Goal: Task Accomplishment & Management: Manage account settings

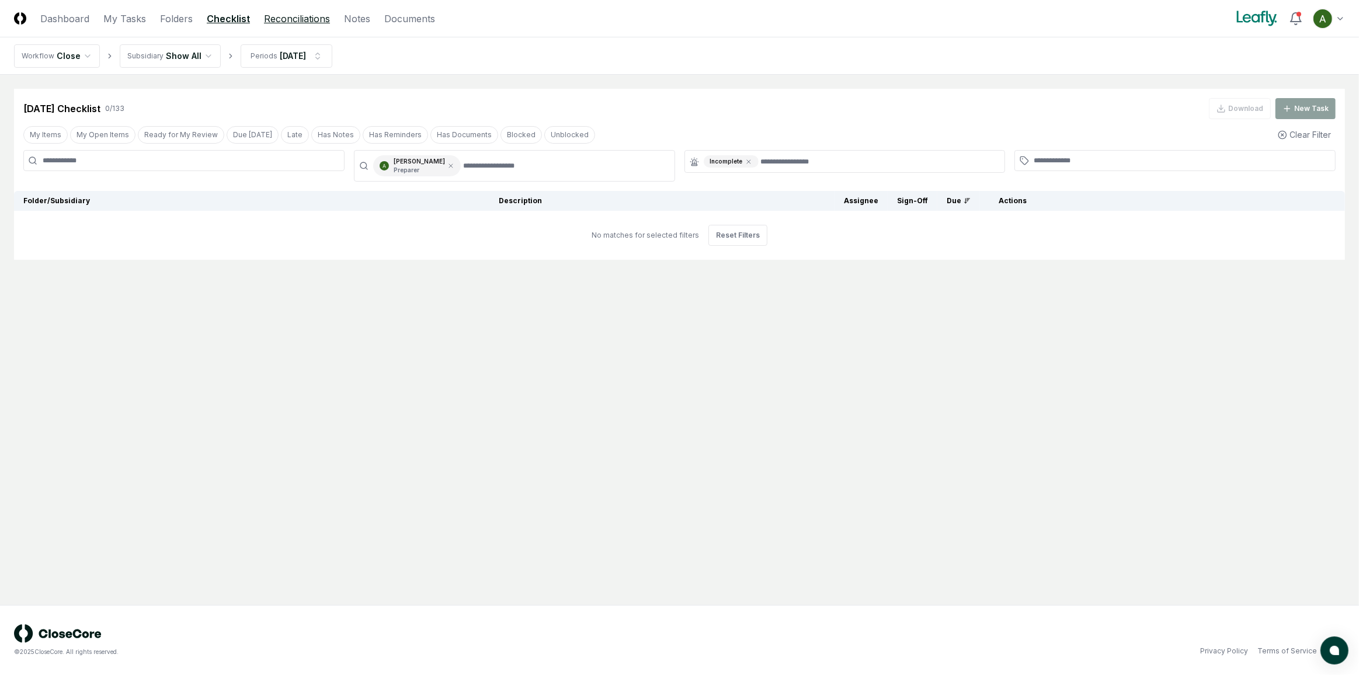
click at [274, 22] on link "Reconciliations" at bounding box center [297, 19] width 66 height 14
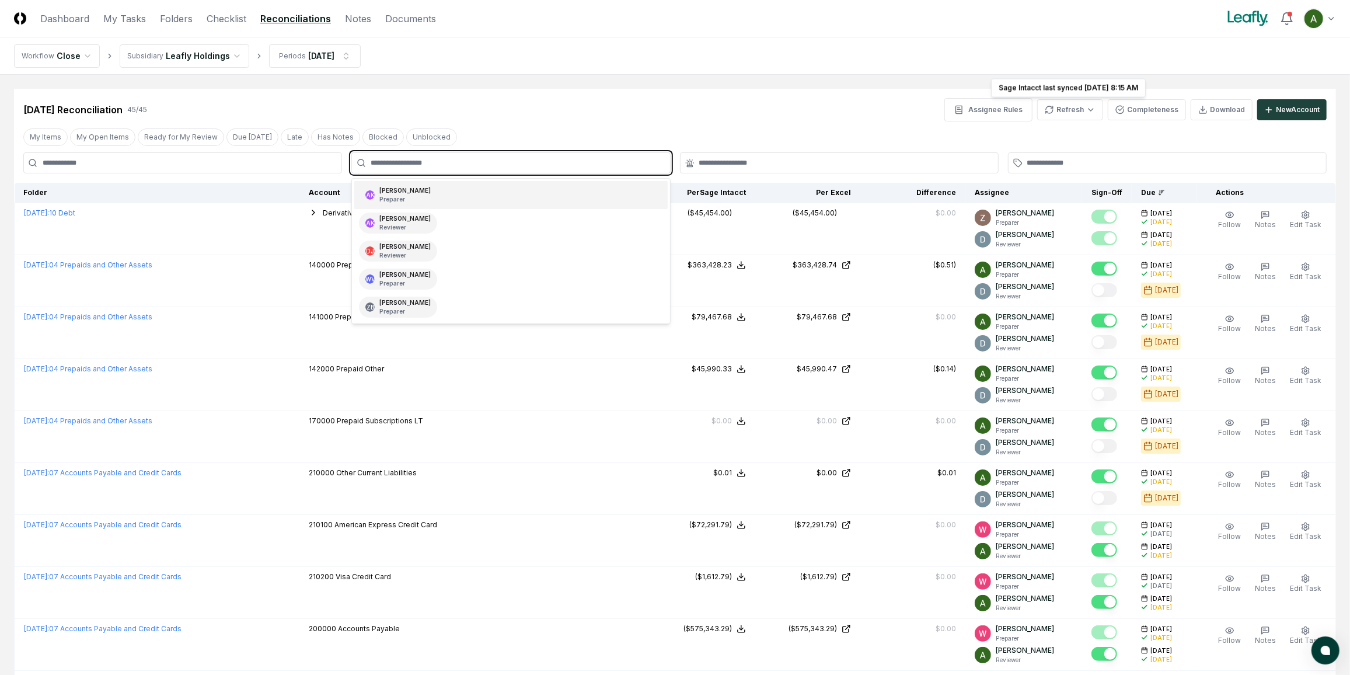
click at [498, 163] on input "text" at bounding box center [517, 163] width 292 height 11
click at [499, 193] on div "[PERSON_NAME] Preparer" at bounding box center [510, 195] width 313 height 28
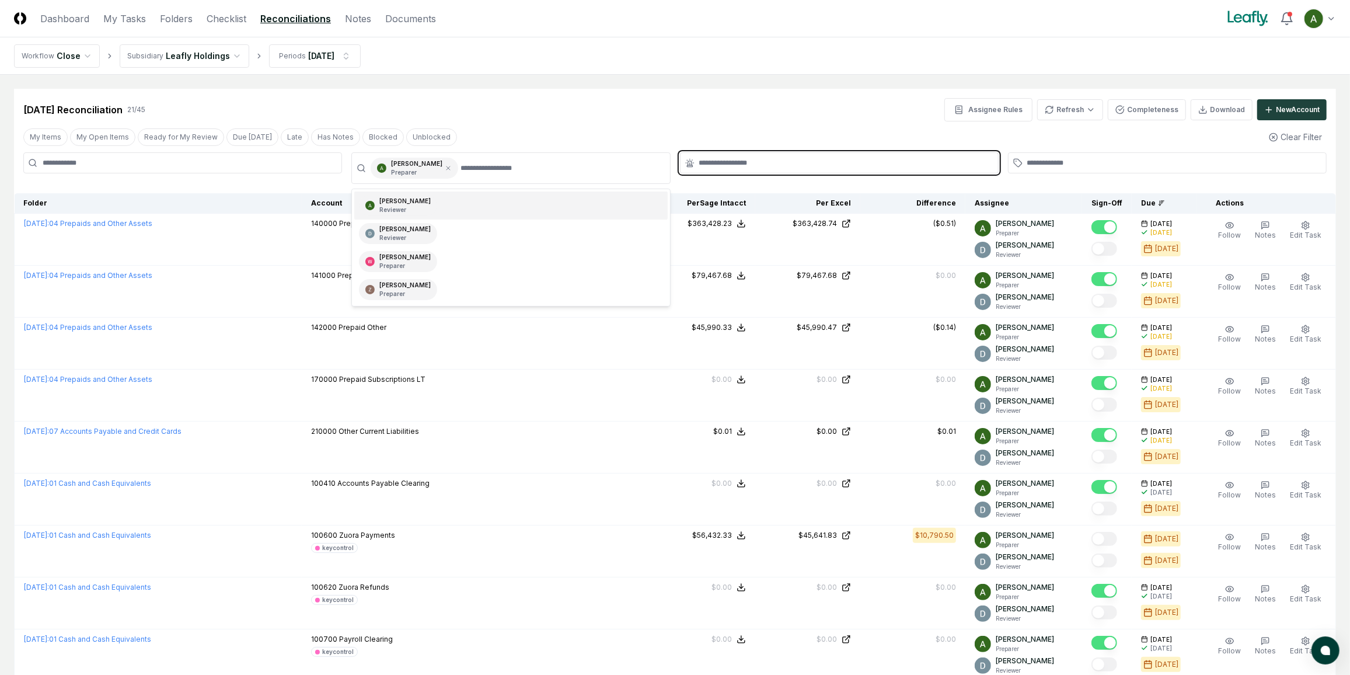
click at [711, 166] on input "text" at bounding box center [845, 163] width 292 height 11
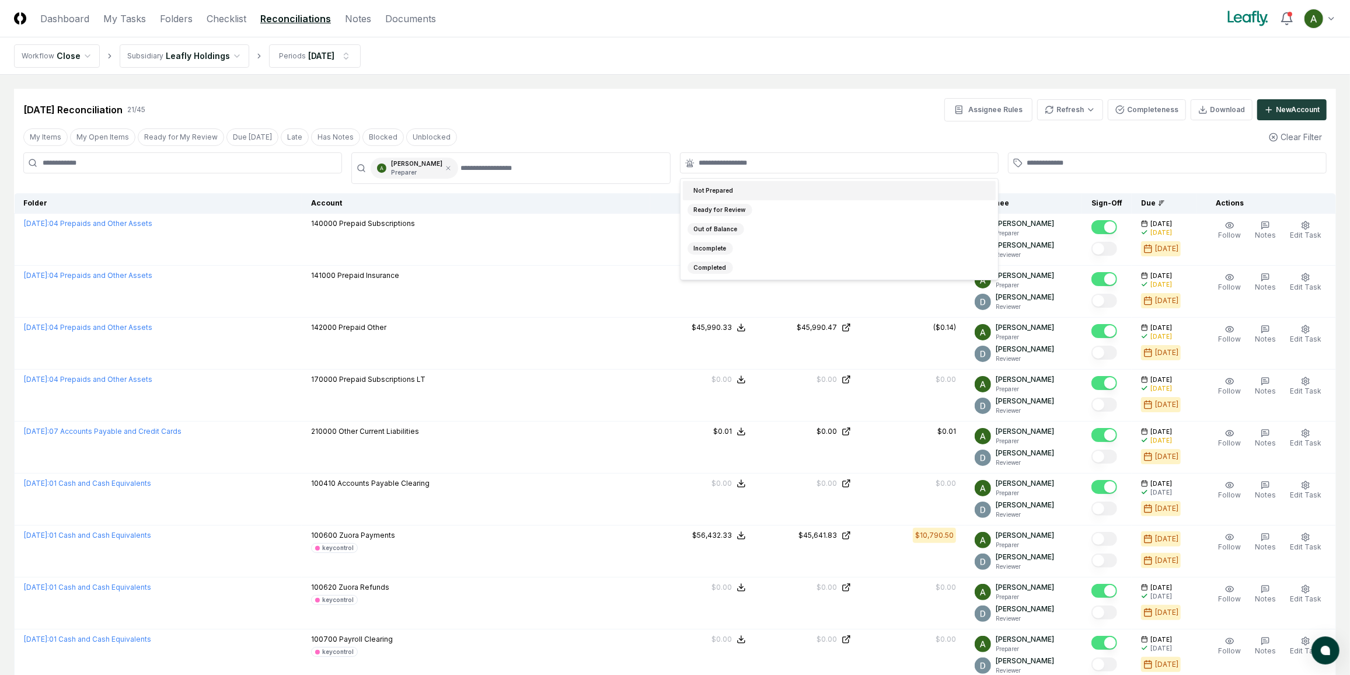
click at [768, 117] on div "[DATE] Reconciliation 21 / 45 Assignee Rules Refresh Completeness Download New …" at bounding box center [675, 109] width 1304 height 23
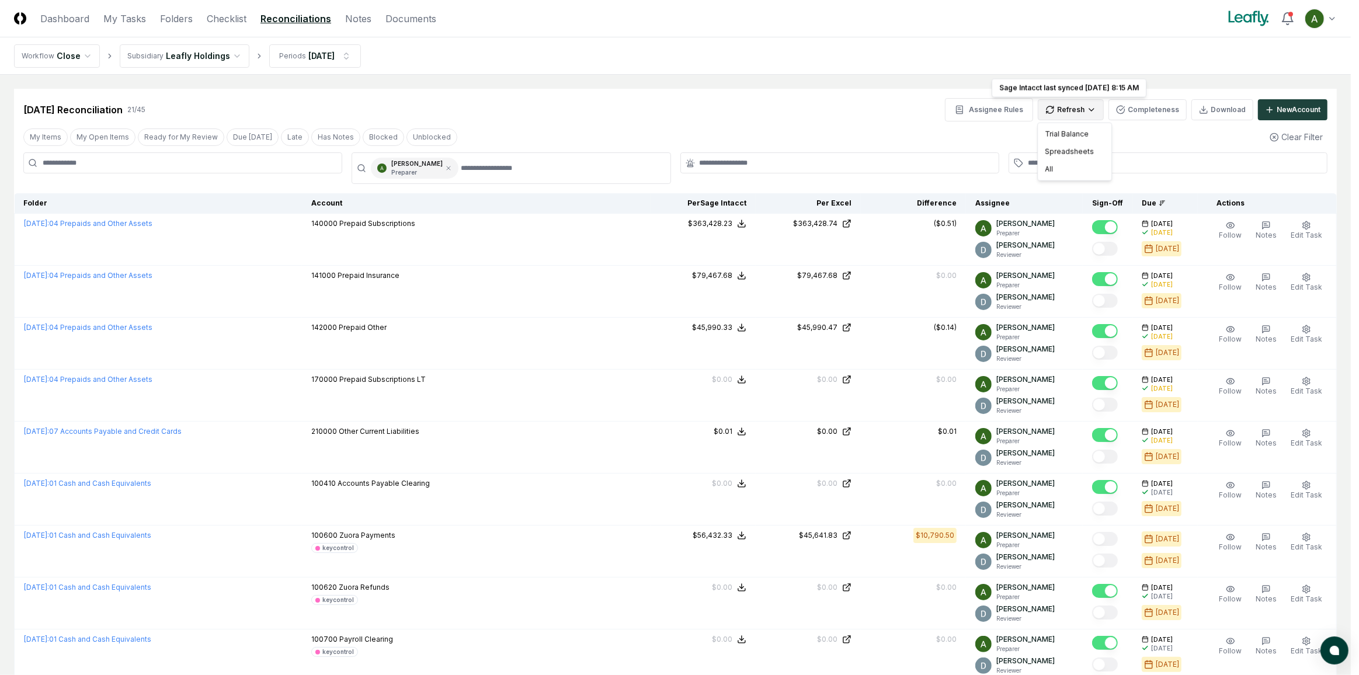
click at [1054, 170] on div "All" at bounding box center [1074, 170] width 69 height 18
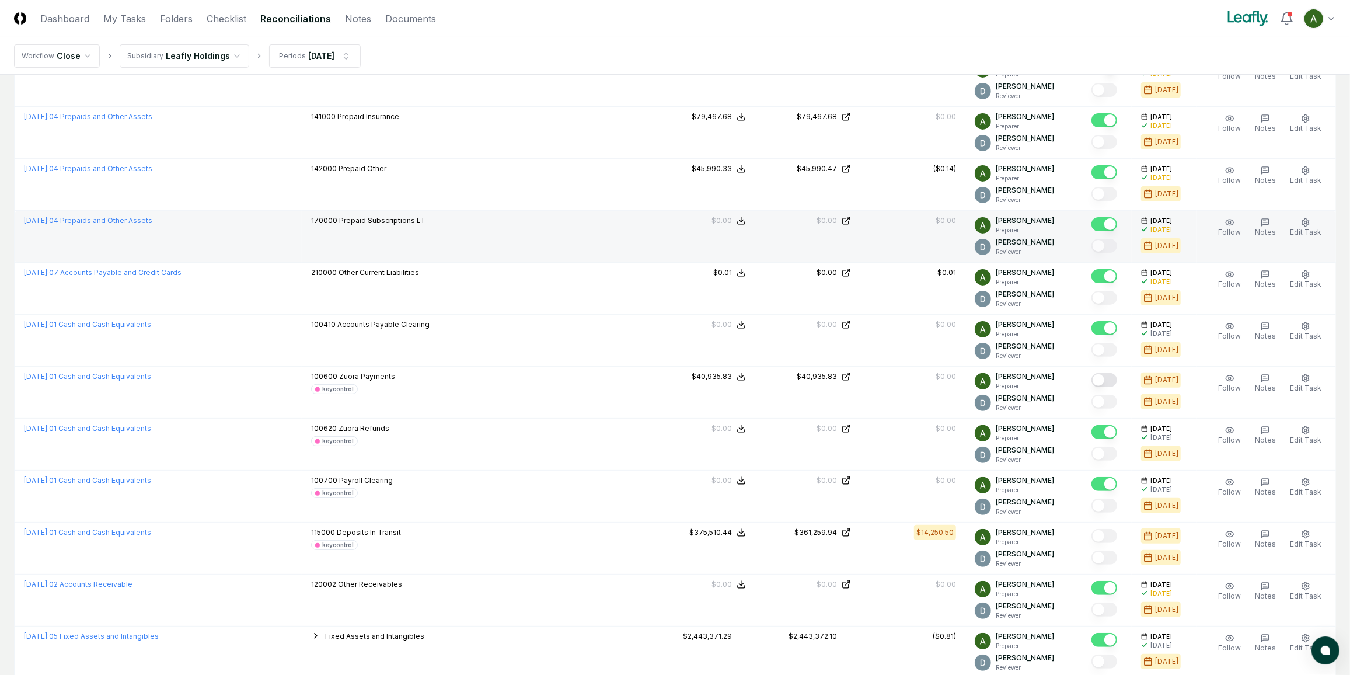
scroll to position [212, 0]
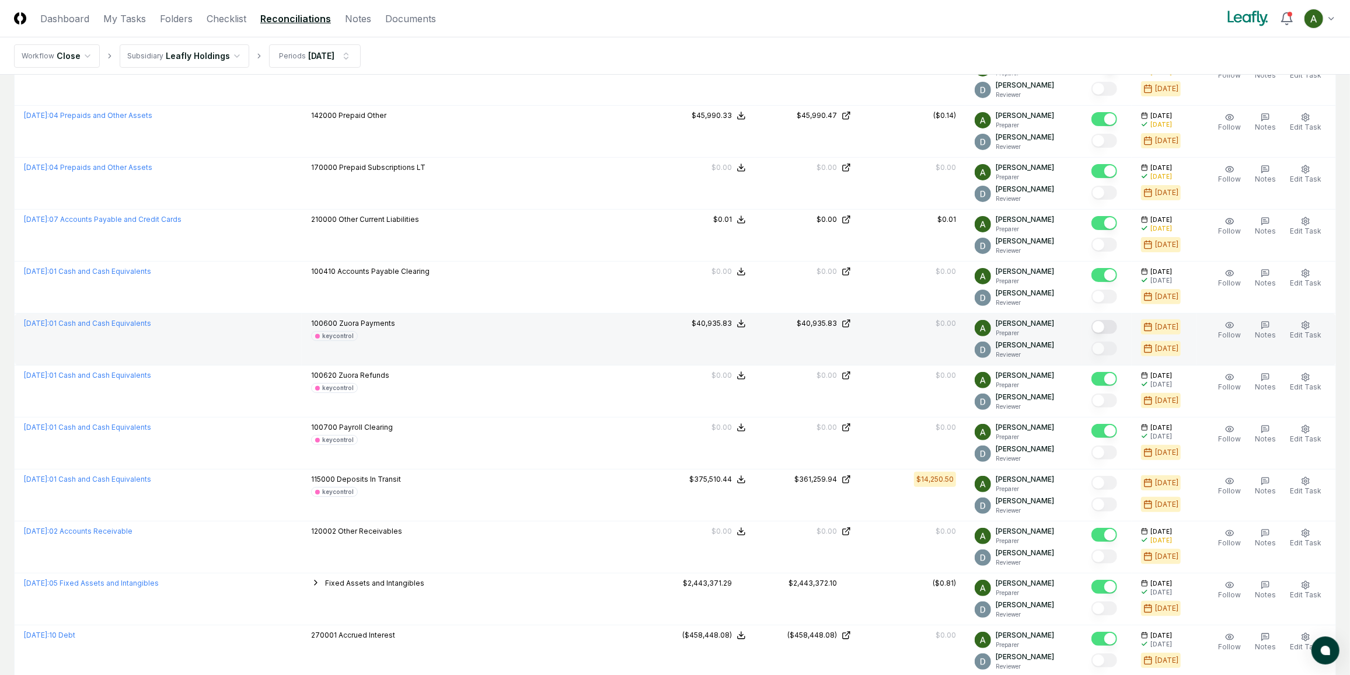
click at [1116, 323] on button "Mark complete" at bounding box center [1105, 327] width 26 height 14
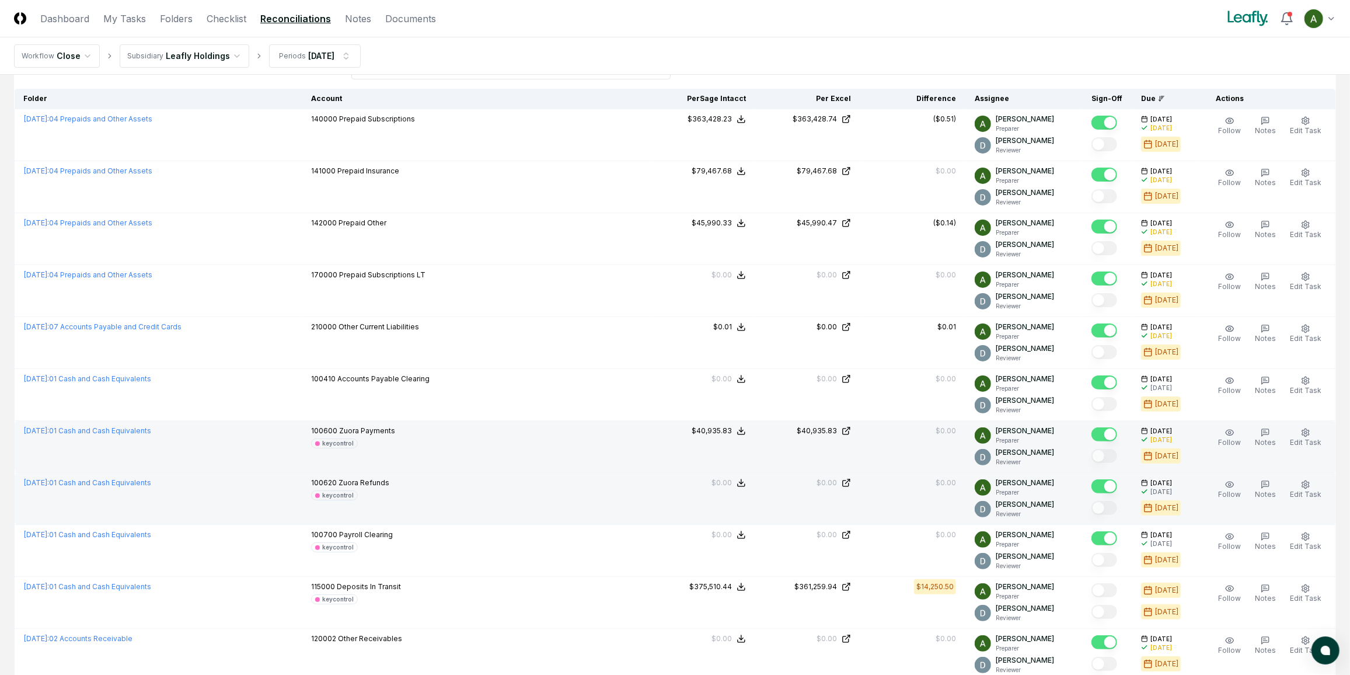
scroll to position [0, 0]
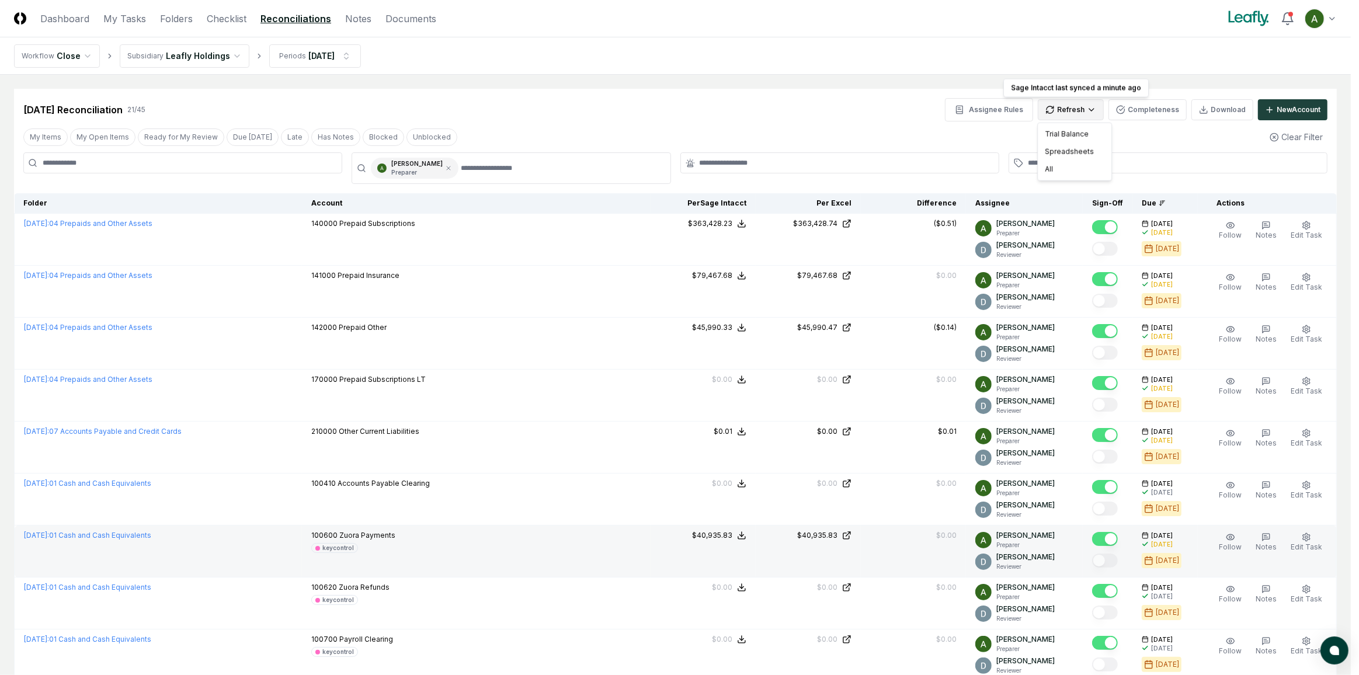
click at [1068, 150] on div "Spreadsheets" at bounding box center [1074, 152] width 69 height 18
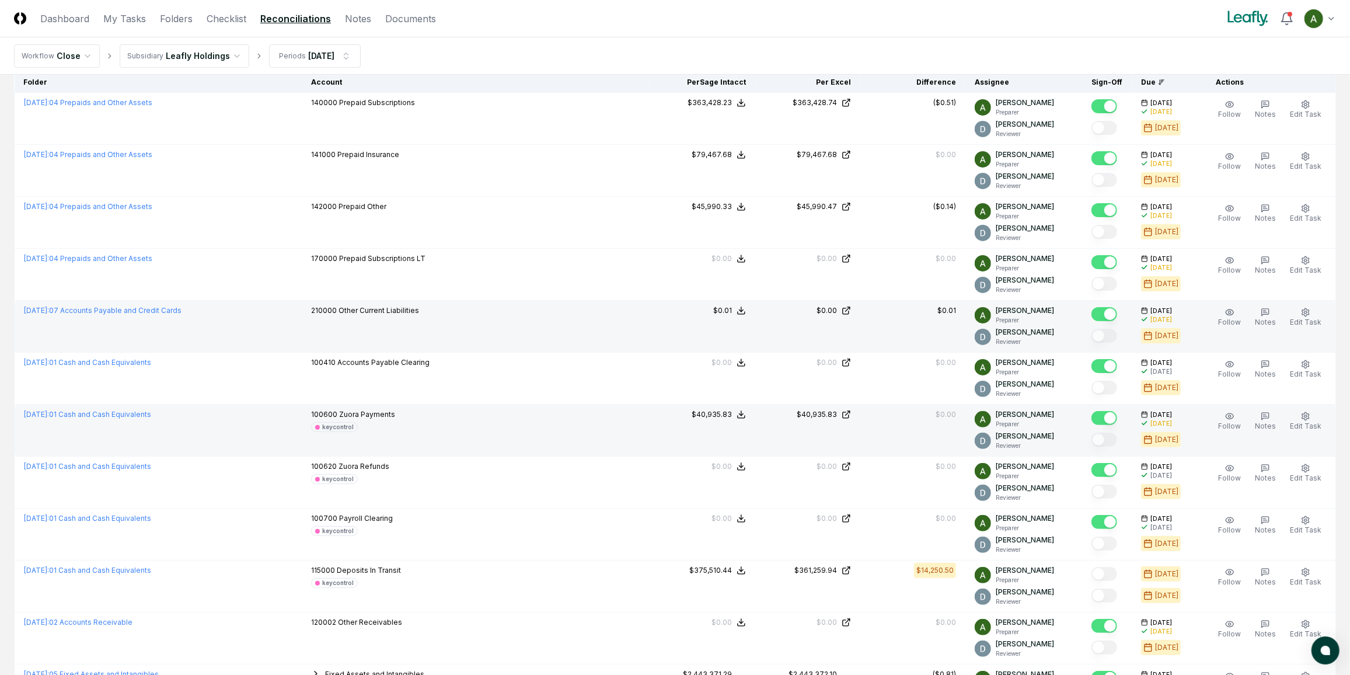
scroll to position [159, 0]
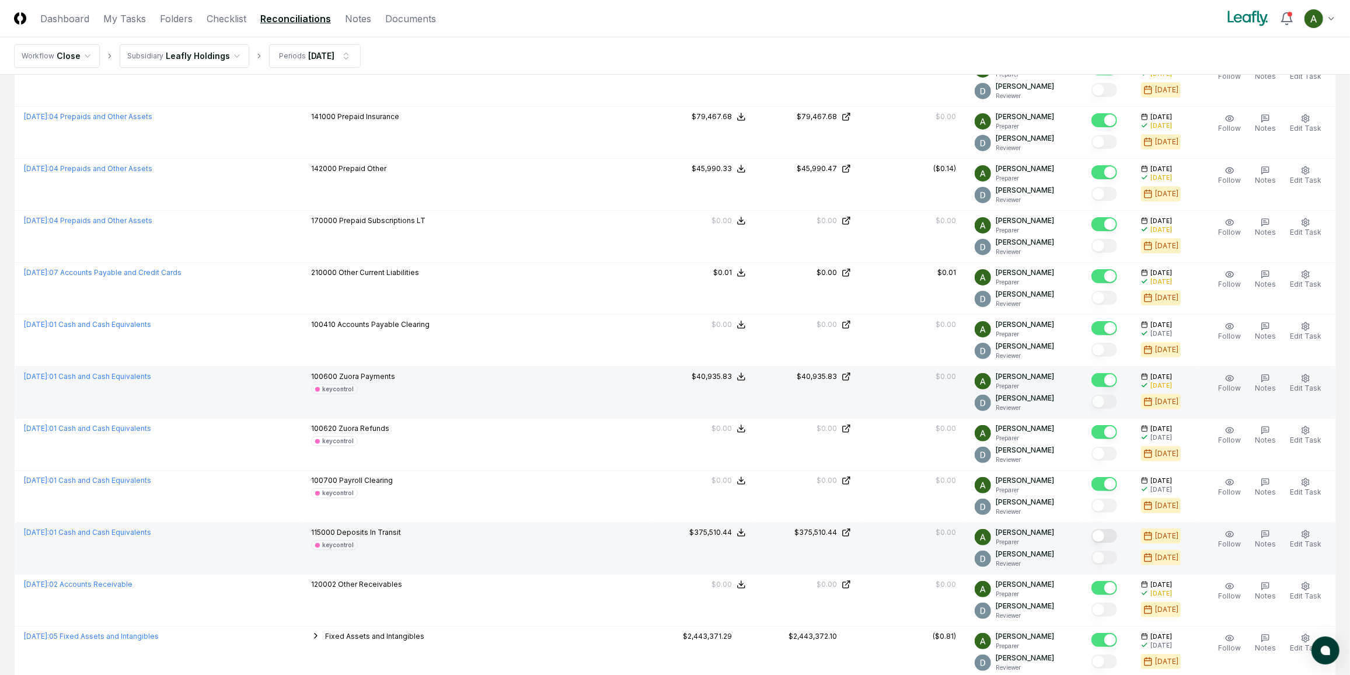
click at [1117, 529] on button "Mark complete" at bounding box center [1105, 536] width 26 height 14
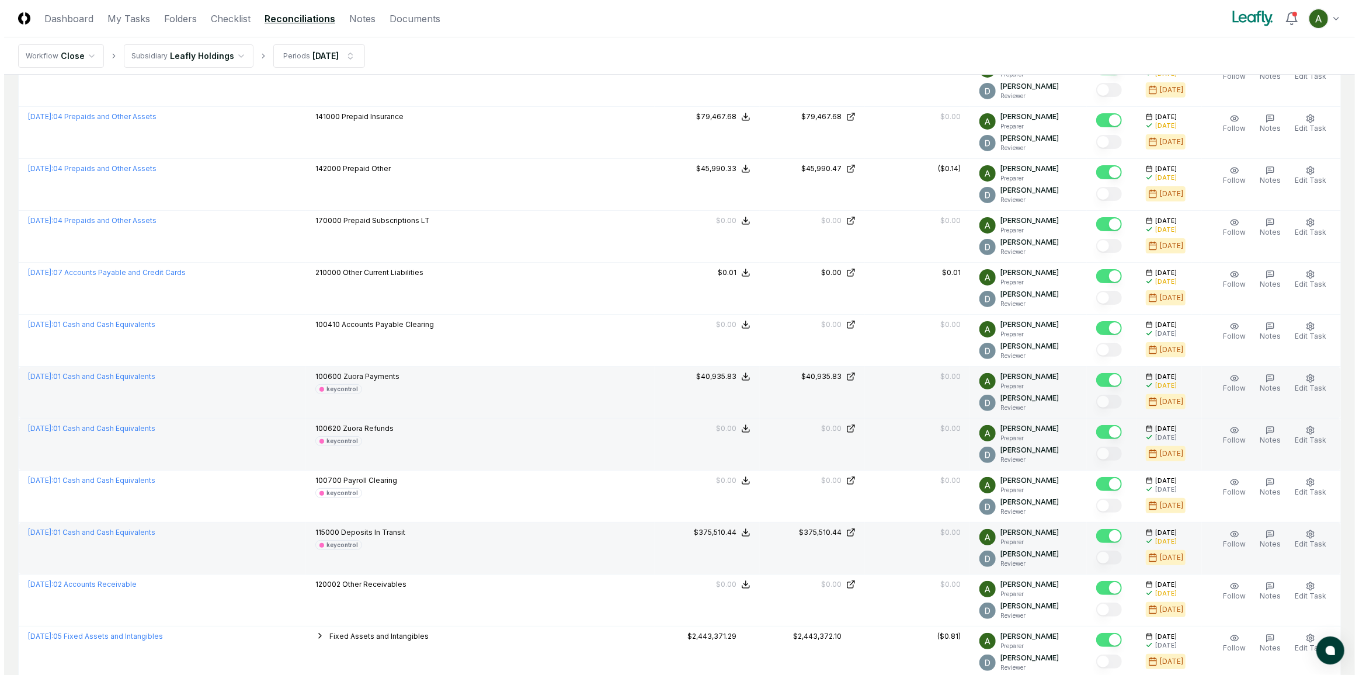
scroll to position [0, 0]
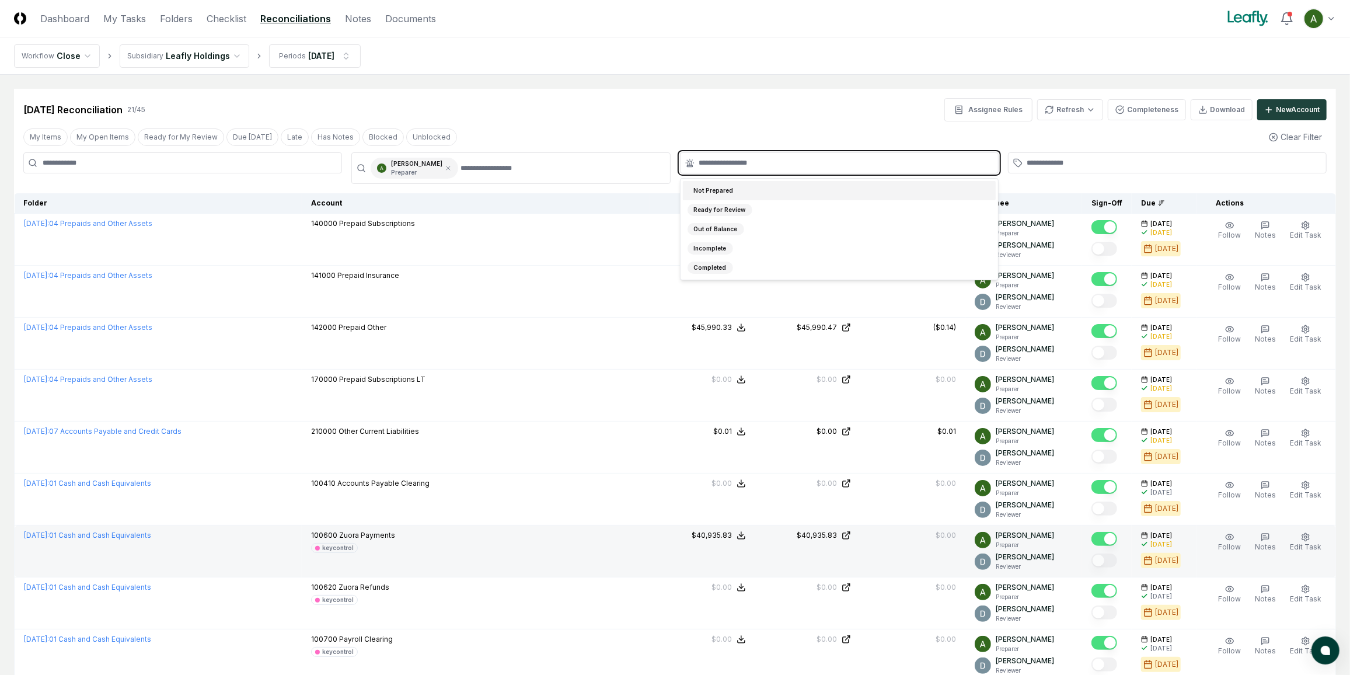
click at [743, 165] on input "text" at bounding box center [845, 163] width 292 height 11
type input "***"
click at [744, 185] on div "Not Prepared" at bounding box center [839, 190] width 313 height 19
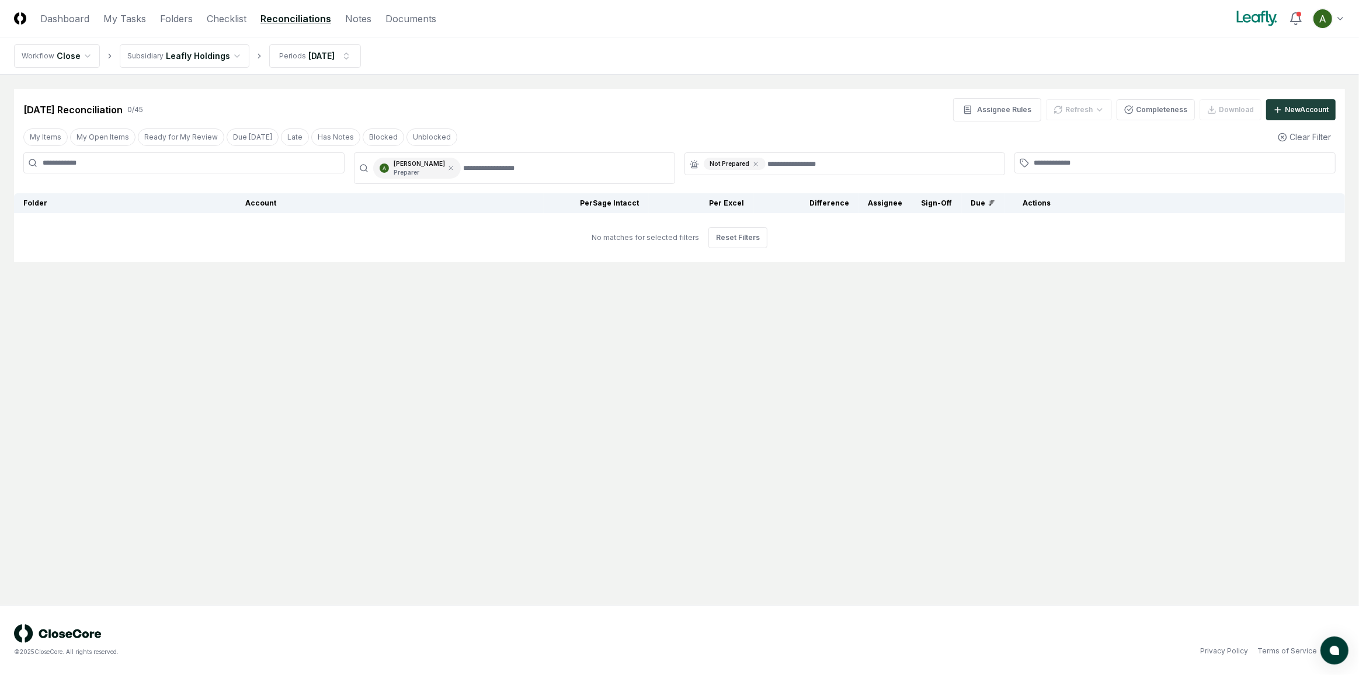
click at [818, 105] on div "[DATE] Reconciliation 0 / 45 Assignee Rules Refresh Completeness Download New A…" at bounding box center [679, 109] width 1312 height 23
click at [451, 168] on icon at bounding box center [450, 168] width 7 height 7
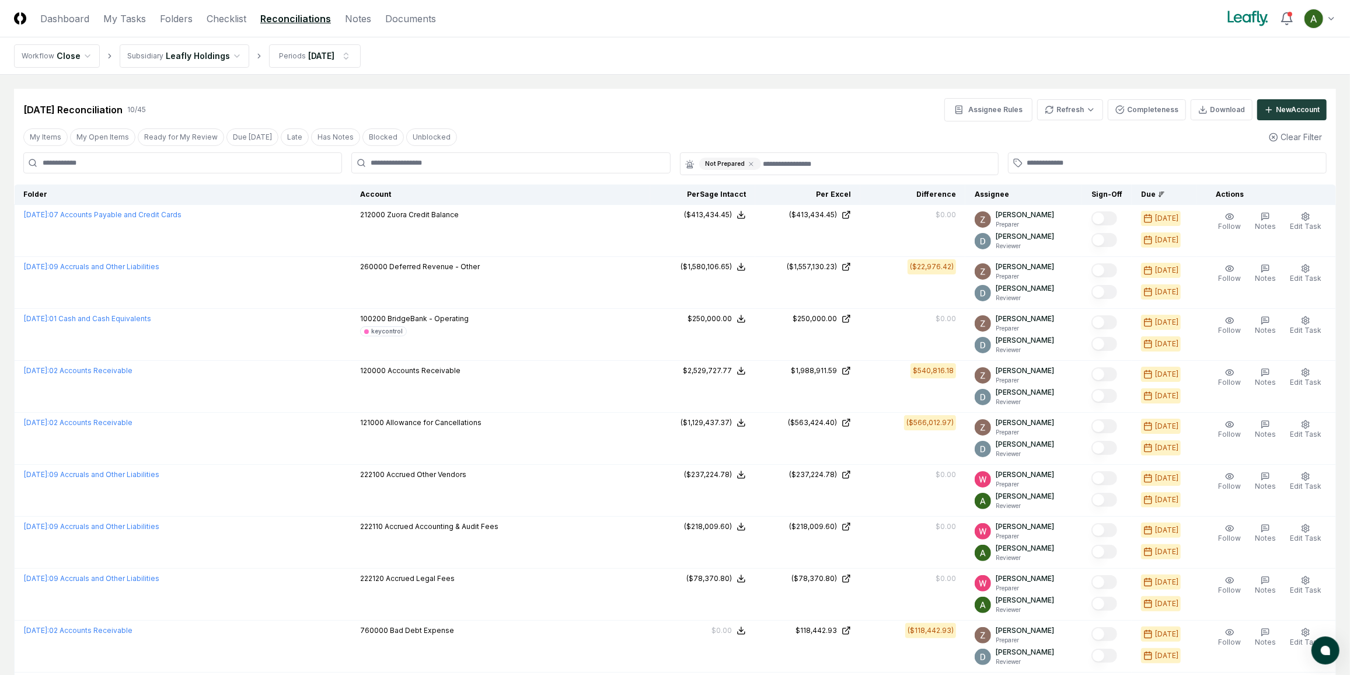
click at [469, 168] on div at bounding box center [510, 162] width 319 height 21
click at [471, 164] on input "text" at bounding box center [517, 163] width 292 height 11
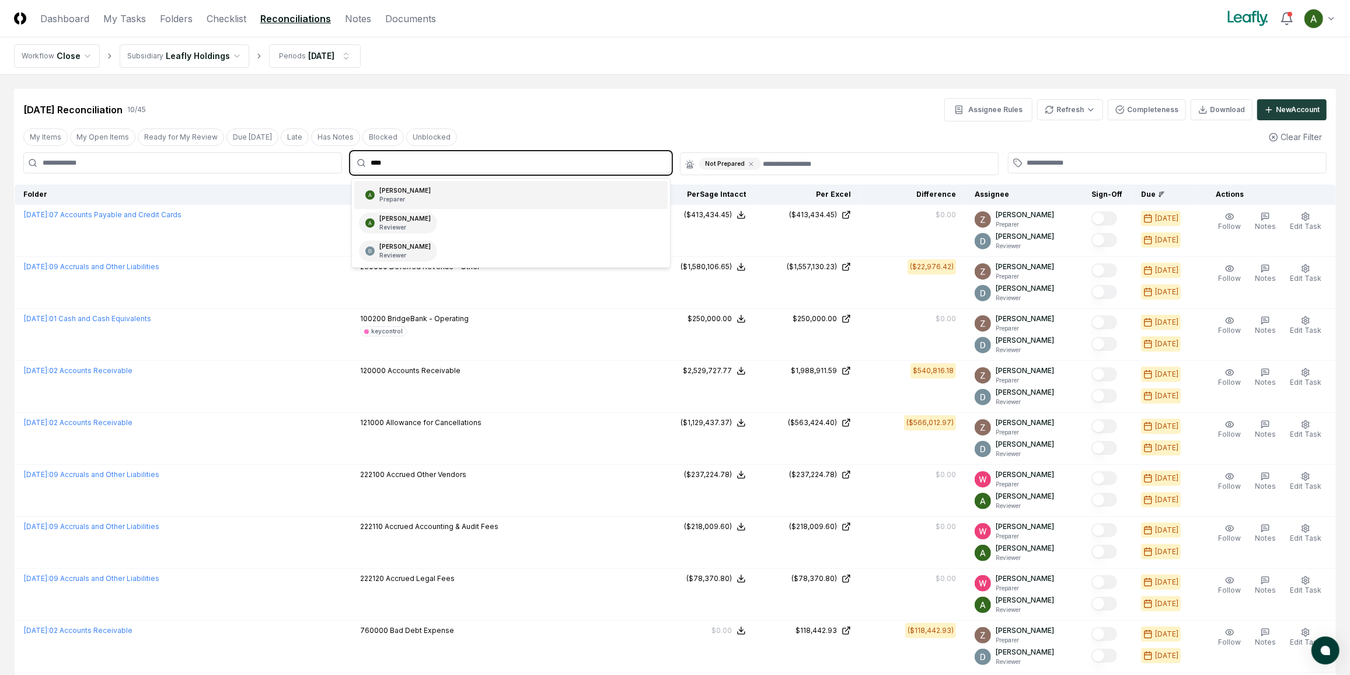
type input "*****"
click at [466, 209] on div "[PERSON_NAME] Reviewer" at bounding box center [510, 223] width 313 height 28
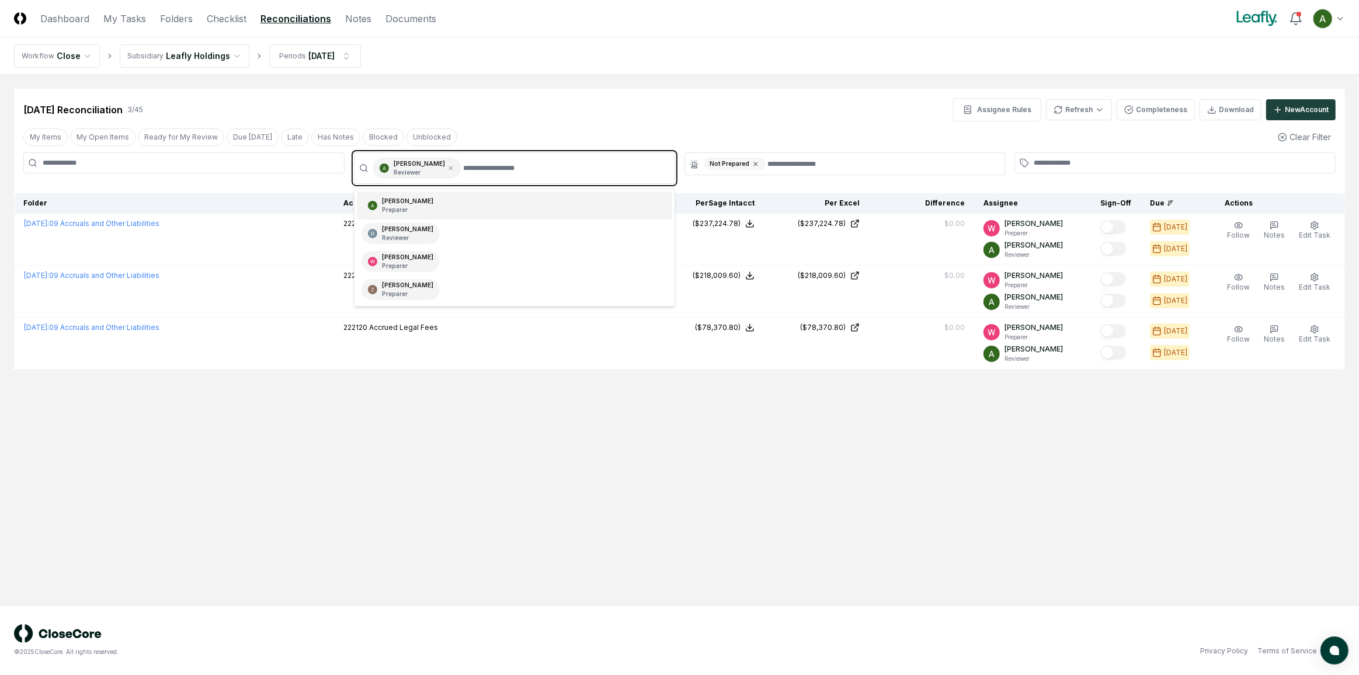
click at [752, 162] on icon at bounding box center [755, 164] width 7 height 7
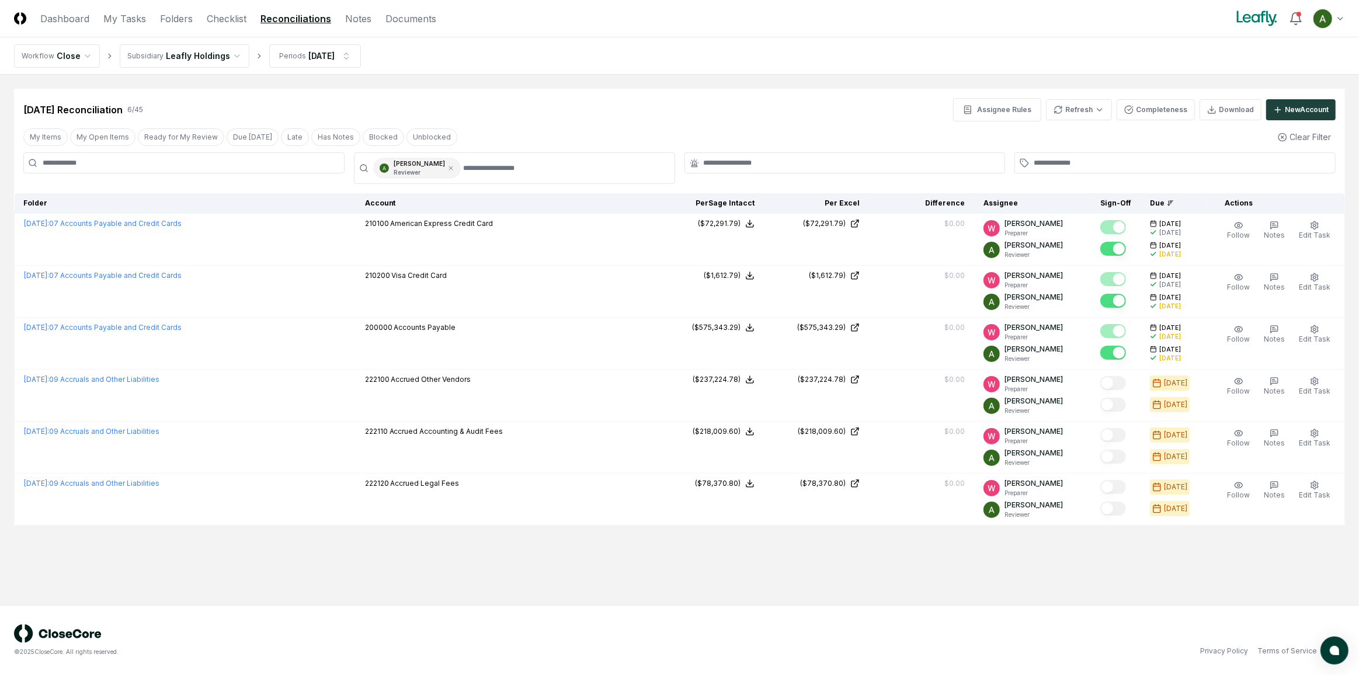
click at [761, 127] on div "My Items My Open Items Ready for My Review Due [DATE] Late Has Notes Blocked Un…" at bounding box center [679, 137] width 1331 height 22
click at [225, 16] on link "Checklist" at bounding box center [227, 19] width 40 height 14
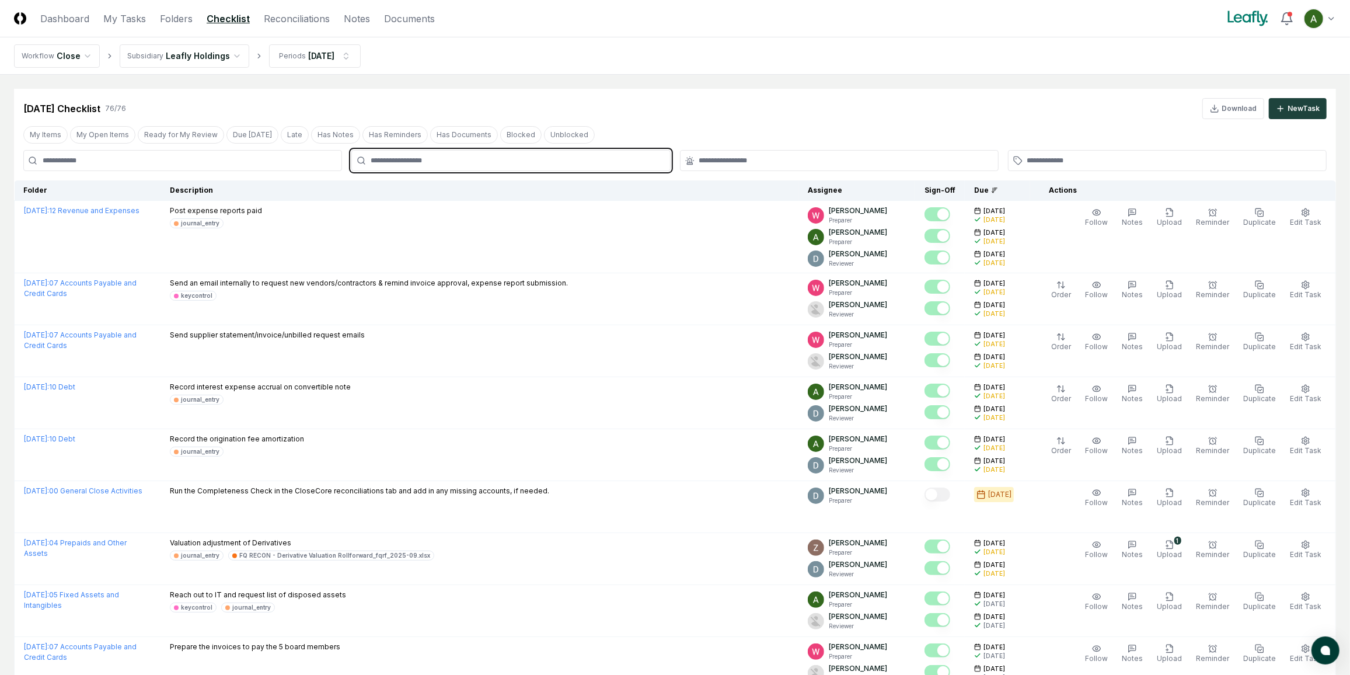
click at [456, 155] on input "text" at bounding box center [517, 160] width 292 height 11
type input "*****"
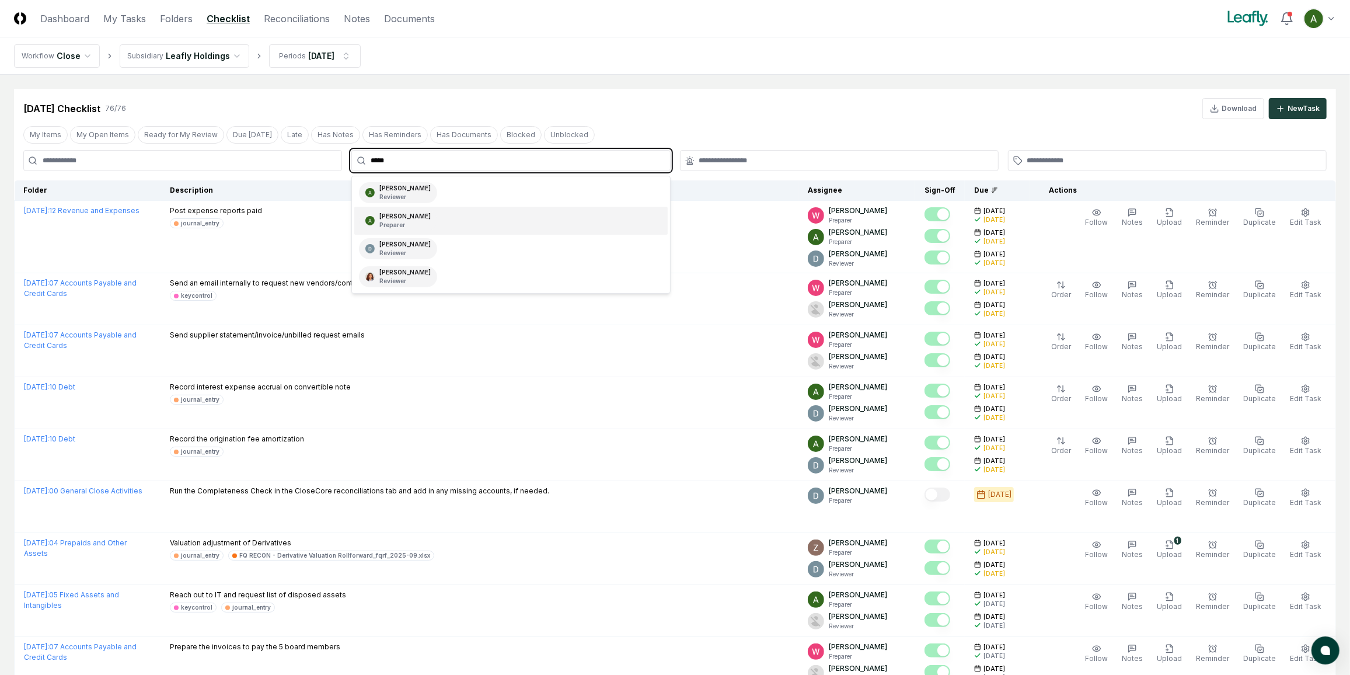
click at [450, 217] on div "[PERSON_NAME] Preparer" at bounding box center [510, 221] width 313 height 28
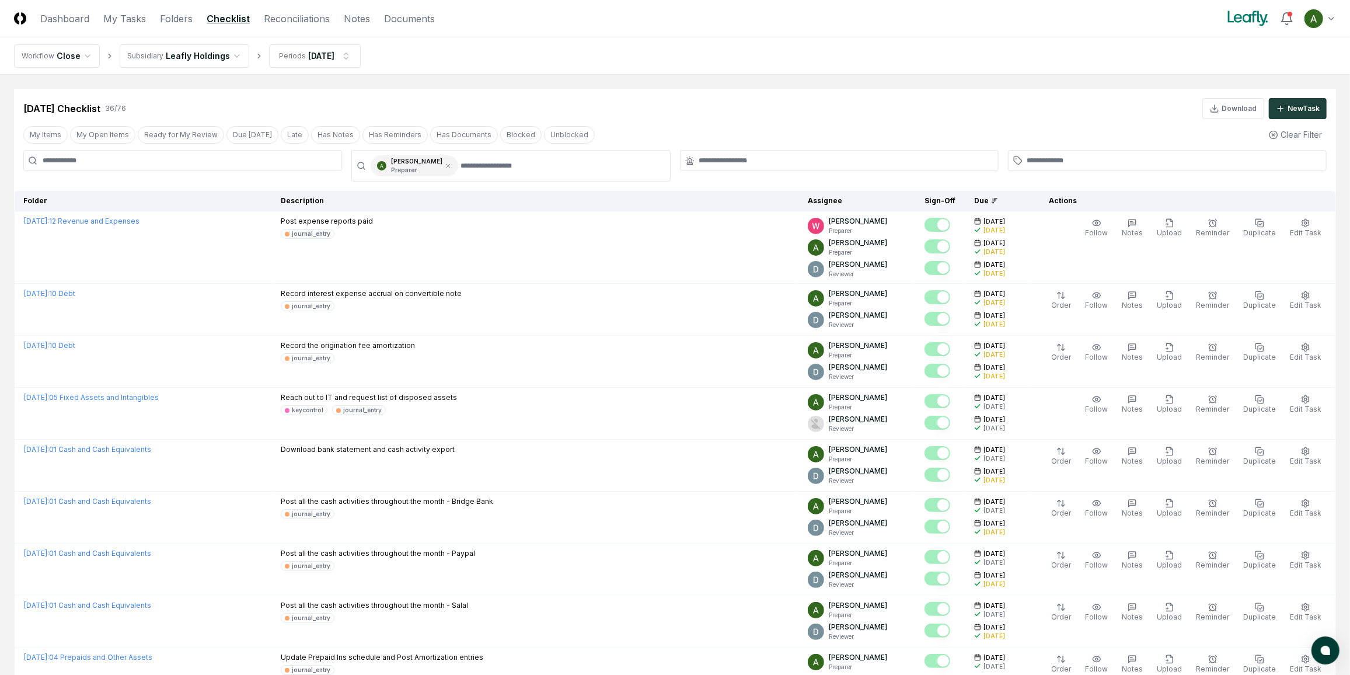
click at [712, 166] on div at bounding box center [839, 160] width 319 height 21
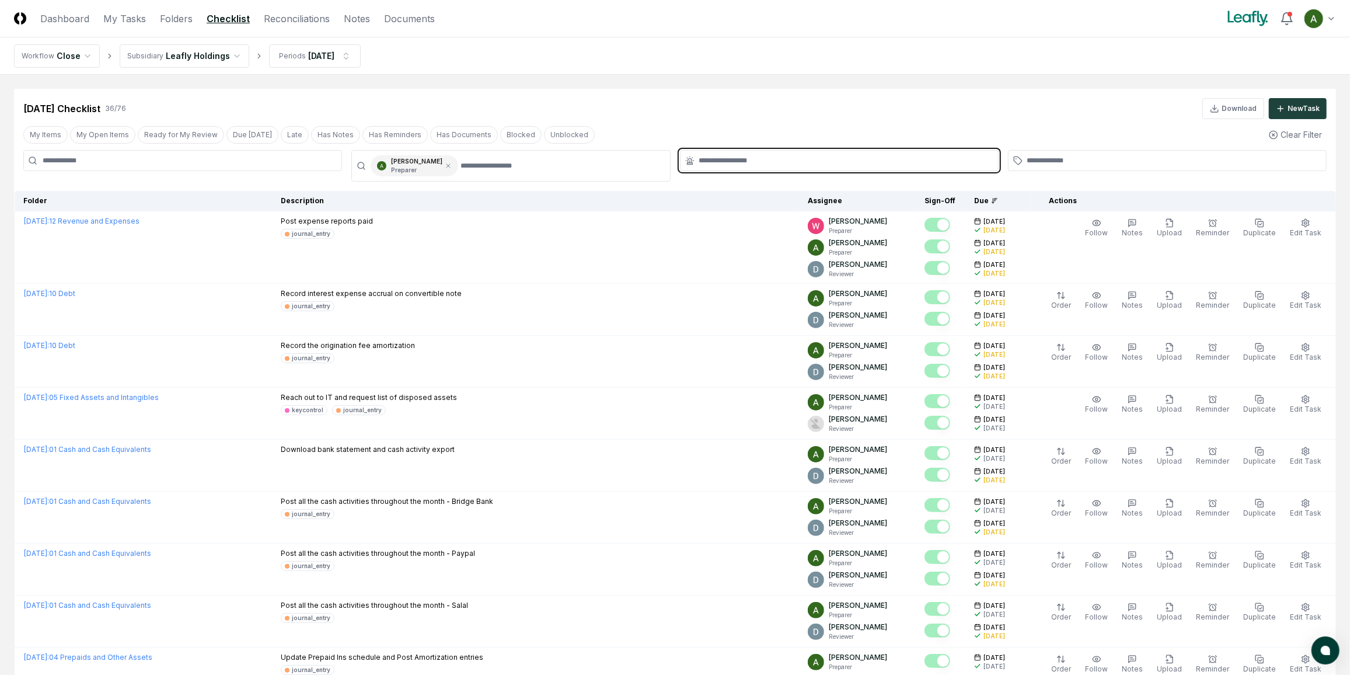
click at [712, 164] on input "text" at bounding box center [845, 160] width 292 height 11
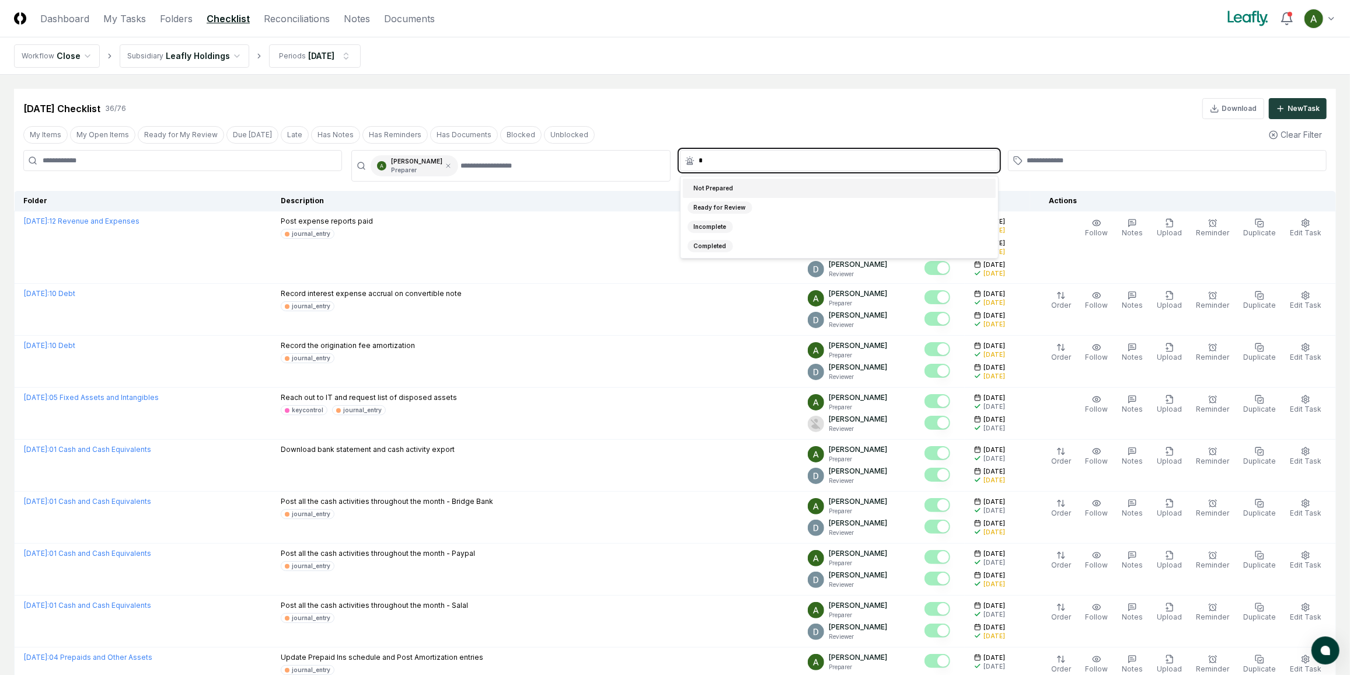
type input "**"
click at [737, 184] on div "Not Prepared" at bounding box center [839, 188] width 313 height 19
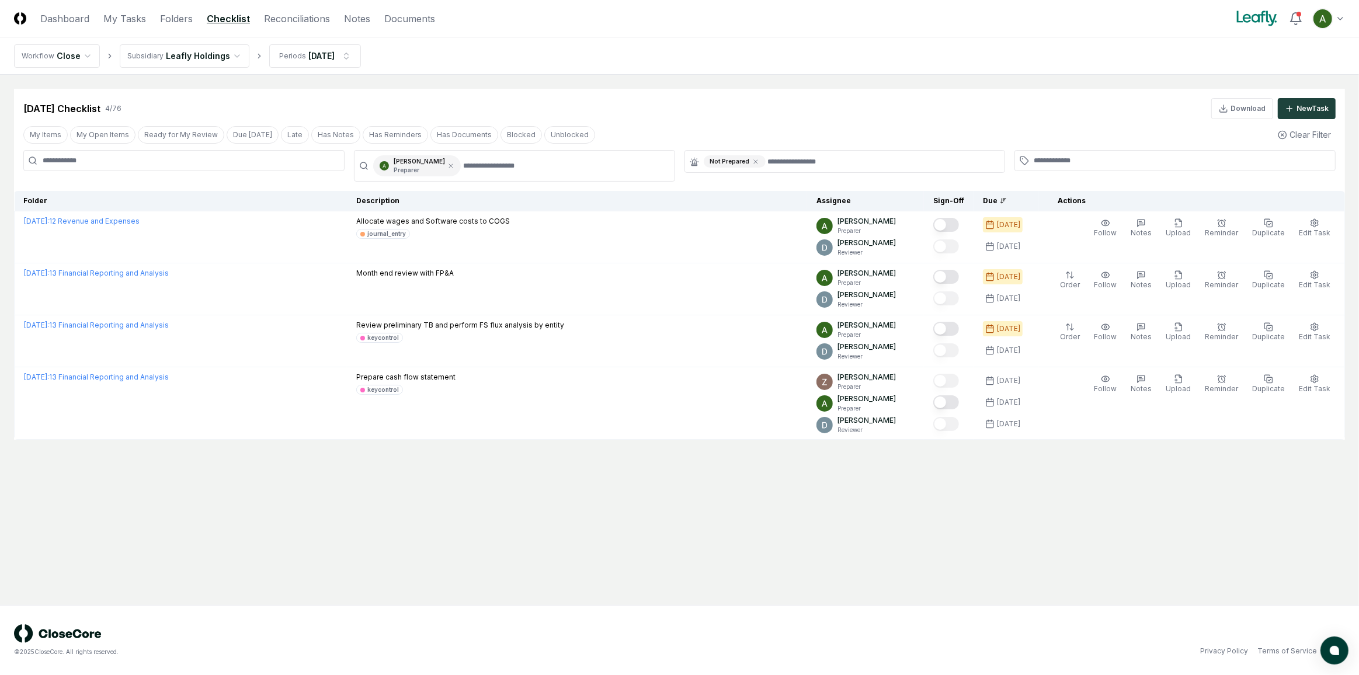
click at [767, 116] on div "[DATE] Checklist 4 / 76 Download New Task" at bounding box center [679, 108] width 1312 height 21
